Goal: Information Seeking & Learning: Learn about a topic

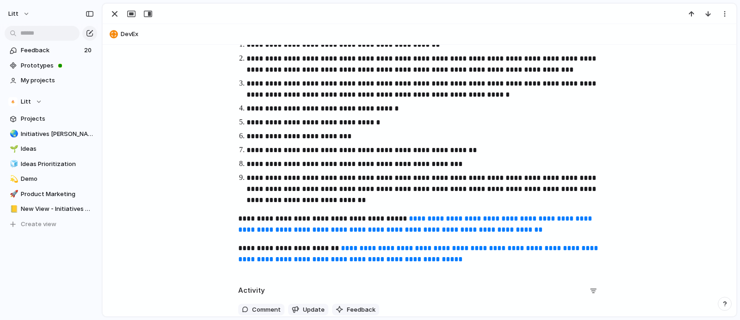
scroll to position [238, 0]
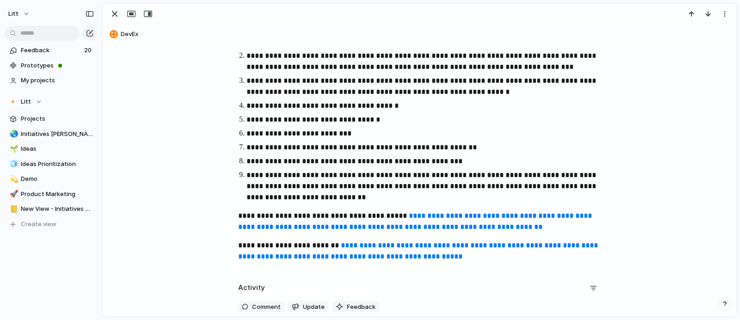
click at [417, 223] on link "**********" at bounding box center [416, 221] width 356 height 18
